Goal: Find specific page/section: Find specific page/section

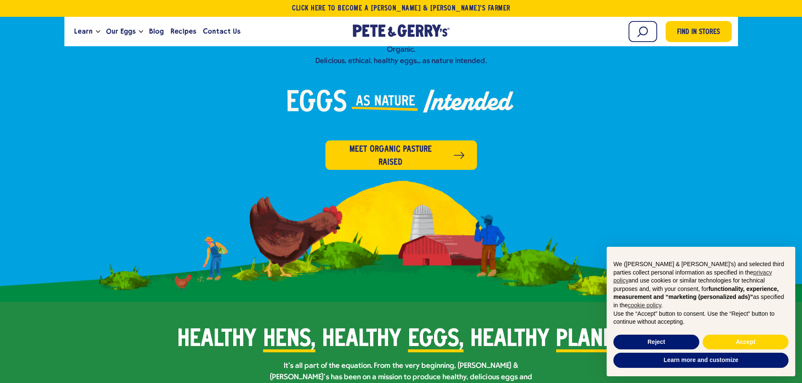
scroll to position [379, 0]
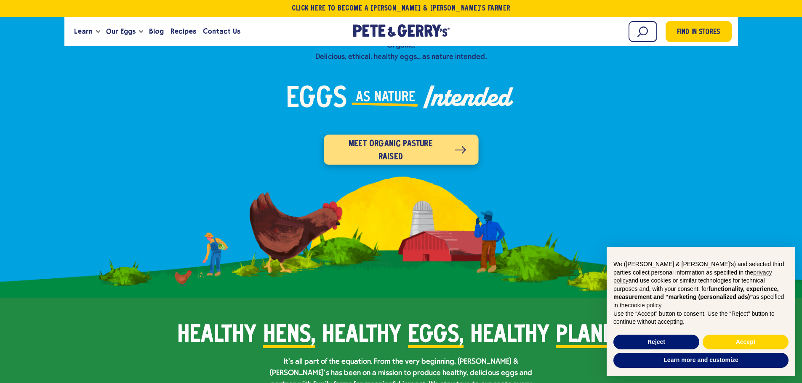
click at [429, 141] on span "Meet organic pasture raised" at bounding box center [390, 151] width 108 height 27
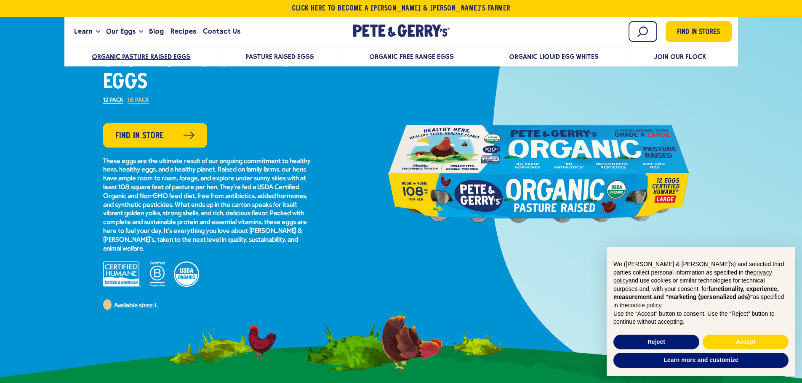
scroll to position [84, 0]
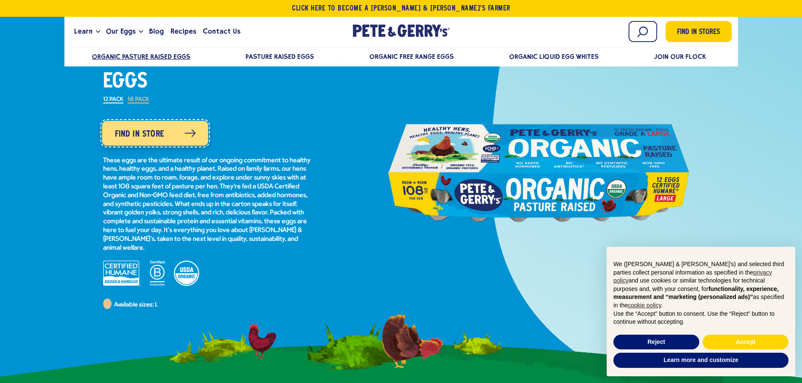
click at [160, 134] on span "Find in Store" at bounding box center [138, 133] width 49 height 13
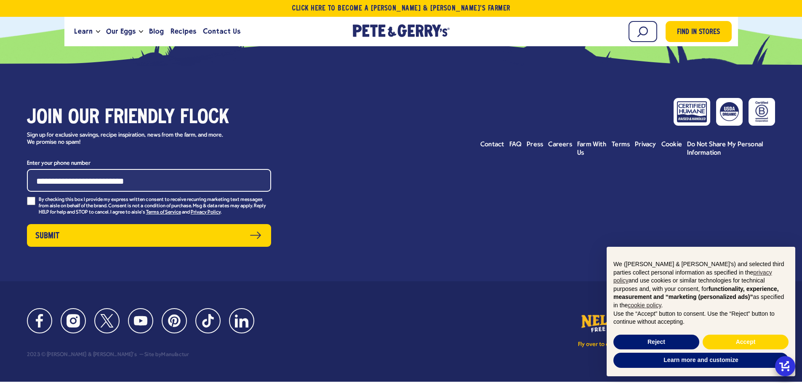
scroll to position [719, 0]
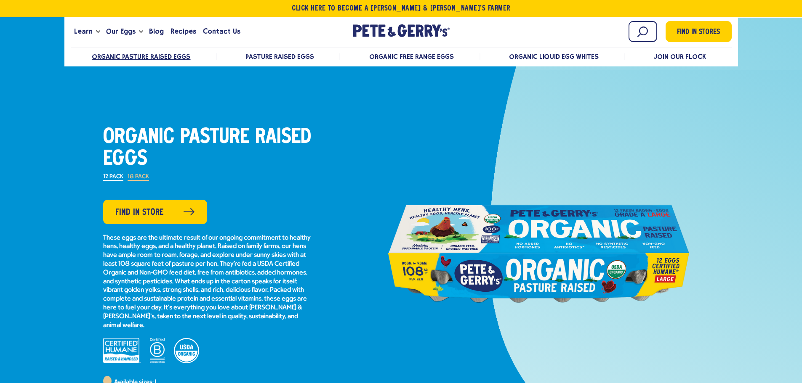
scroll to position [84, 0]
